Goal: Information Seeking & Learning: Find specific fact

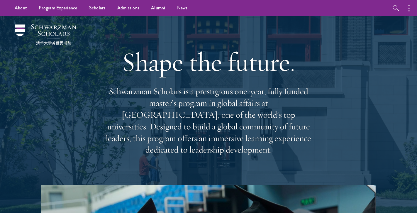
scroll to position [1, 0]
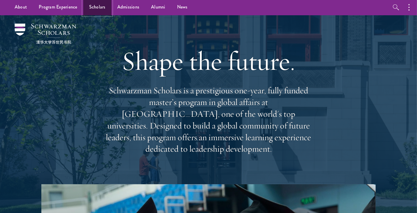
click at [105, 9] on link "Scholars" at bounding box center [97, 7] width 28 height 16
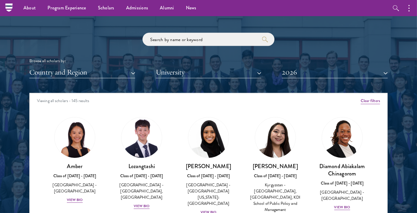
scroll to position [684, 0]
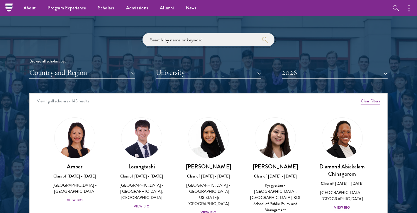
click at [171, 42] on input "search" at bounding box center [209, 39] width 132 height 13
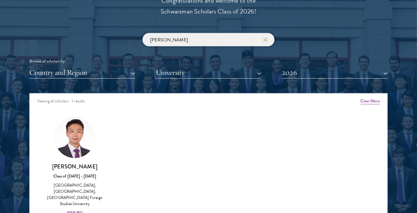
scroll to position [709, 0]
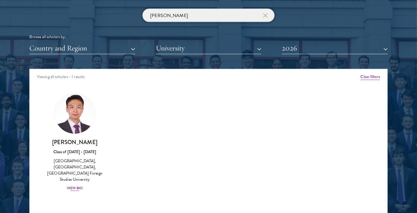
type input "[PERSON_NAME]"
click at [74, 186] on div "View Bio" at bounding box center [75, 189] width 16 height 6
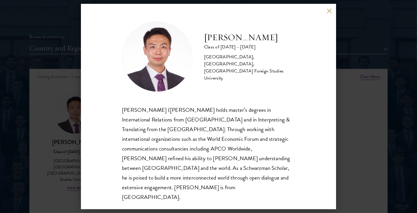
click at [329, 13] on button at bounding box center [329, 10] width 5 height 5
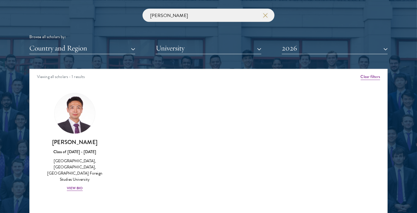
click at [264, 18] on button "button" at bounding box center [265, 16] width 6 height 6
